Goal: Find specific page/section: Find specific page/section

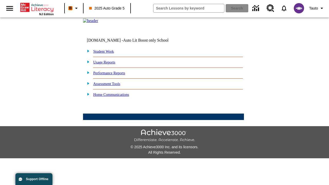
click at [107, 53] on link "Student Work" at bounding box center [103, 51] width 21 height 4
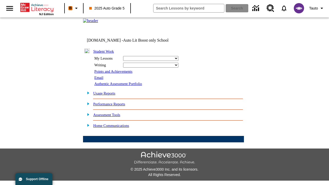
select select "/options/reports/?report_id=24&atype=14&section=2"
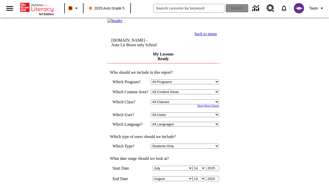
scroll to position [134, 0]
